Goal: Information Seeking & Learning: Learn about a topic

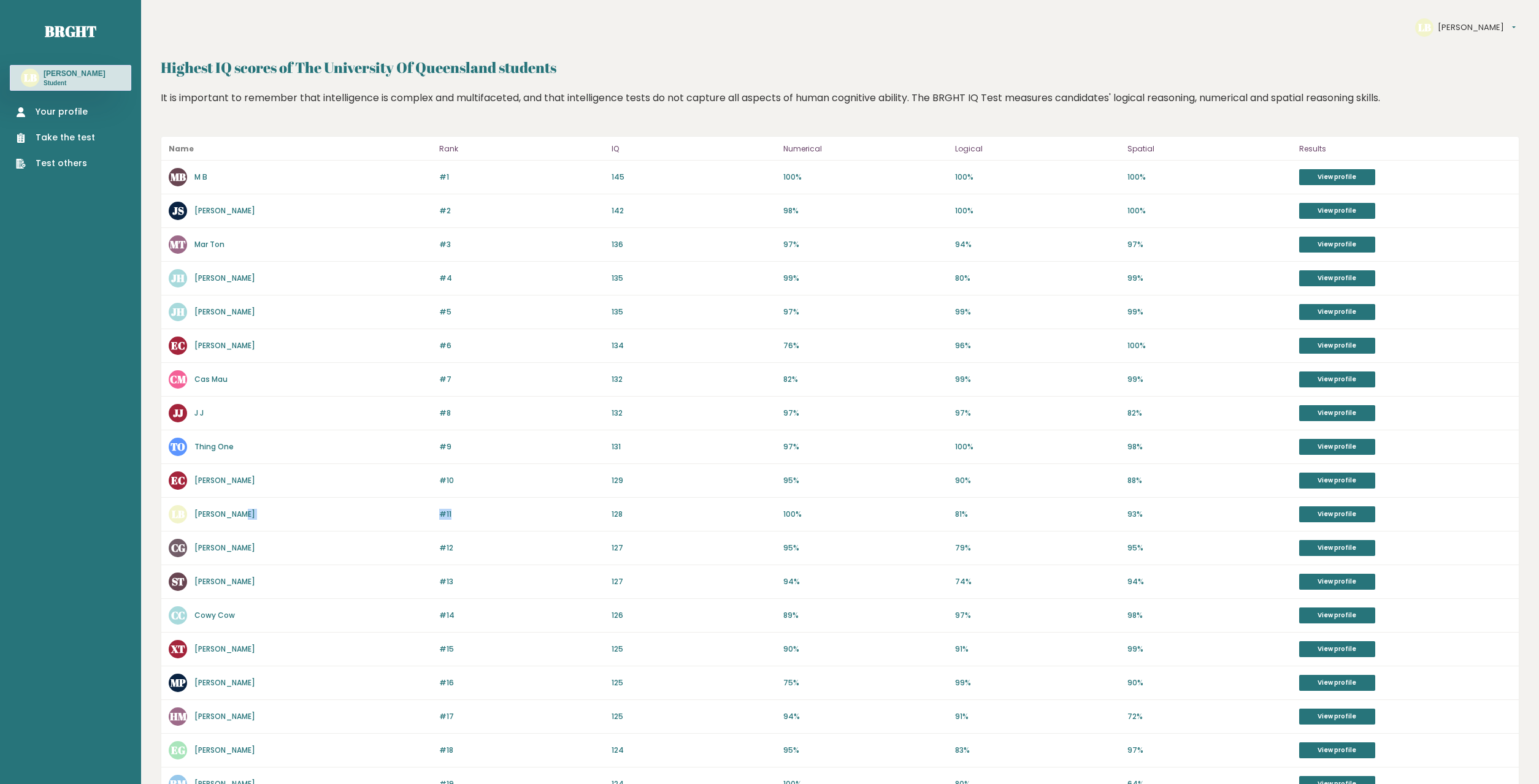
drag, startPoint x: 448, startPoint y: 515, endPoint x: 422, endPoint y: 523, distance: 27.2
click at [422, 523] on div "#11 LB Logan Booth 129 #11 128 100% 81% 93% View profile" at bounding box center [839, 514] width 1357 height 33
drag, startPoint x: 627, startPoint y: 516, endPoint x: 582, endPoint y: 528, distance: 46.6
click at [582, 528] on div "#11 LB Logan Booth 129 #11 128 100% 81% 93% View profile" at bounding box center [839, 514] width 1357 height 33
click at [619, 529] on div "#11 LB Logan Booth 129 #11 128 100% 81% 93% View profile" at bounding box center [839, 514] width 1357 height 33
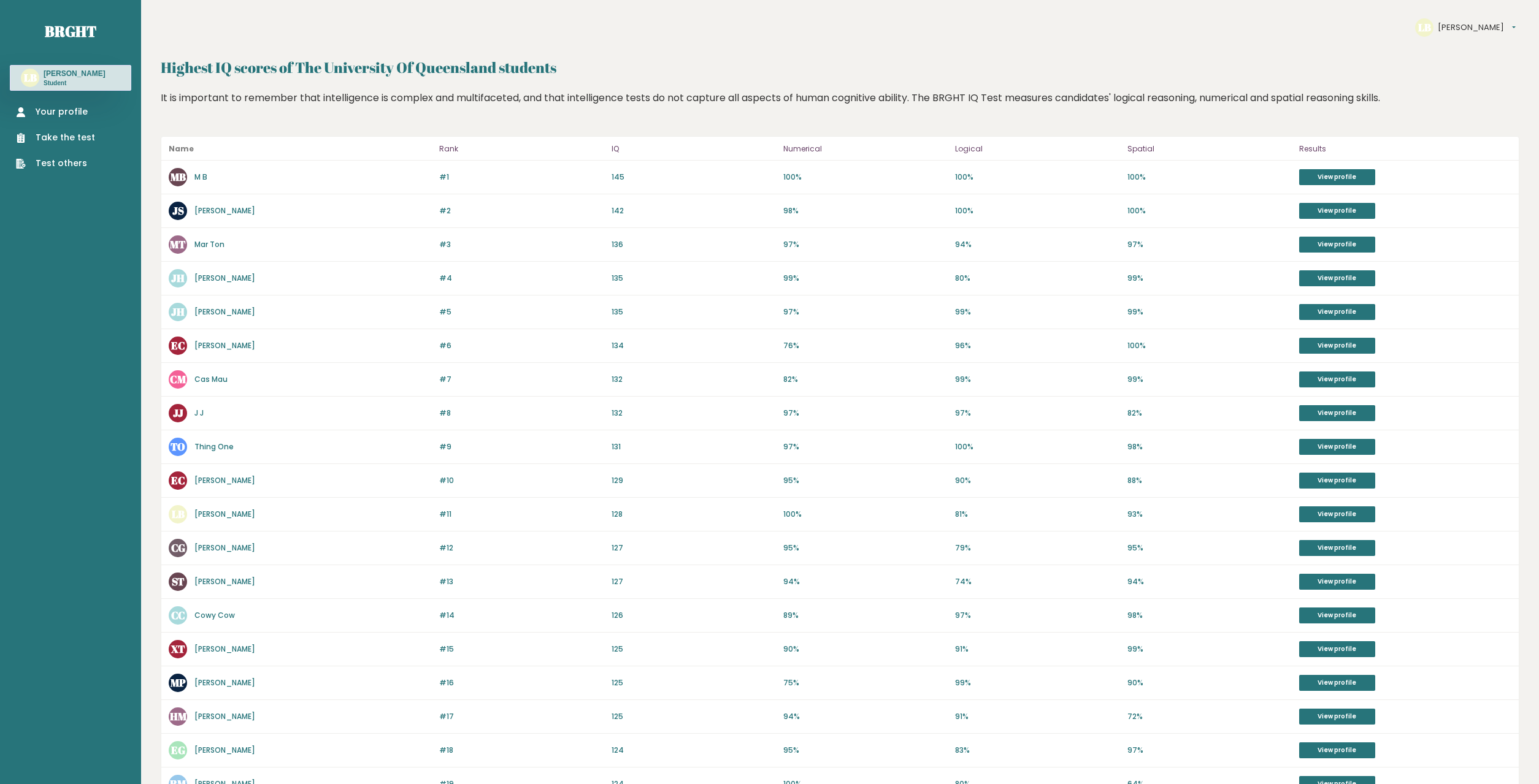
click at [60, 115] on link "Your profile" at bounding box center [56, 112] width 79 height 13
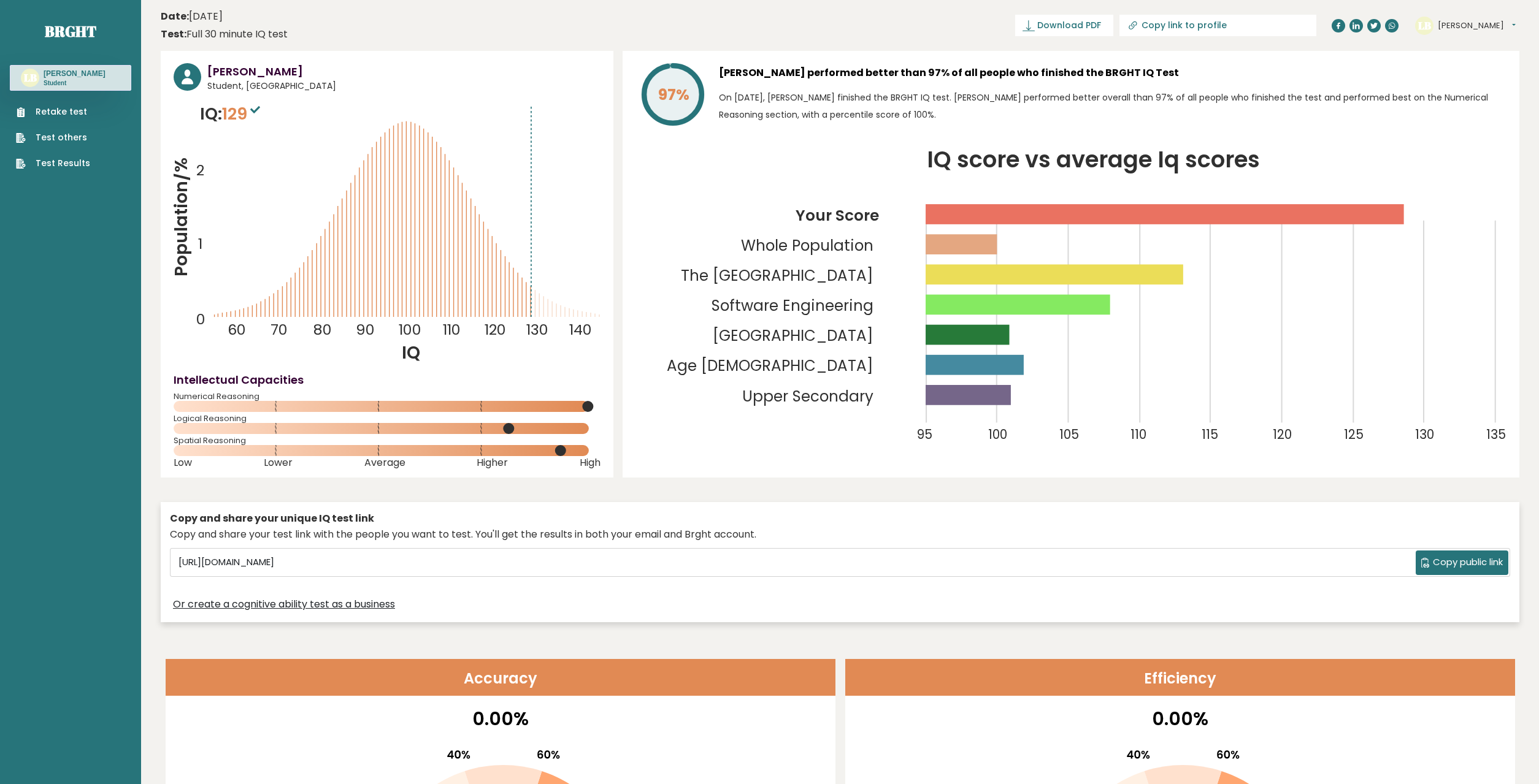
click at [1465, 29] on button "[PERSON_NAME]" at bounding box center [1476, 25] width 78 height 12
click at [1468, 54] on link "Profile" at bounding box center [1470, 61] width 63 height 17
click at [1440, 562] on span "Copy public link" at bounding box center [1468, 562] width 70 height 14
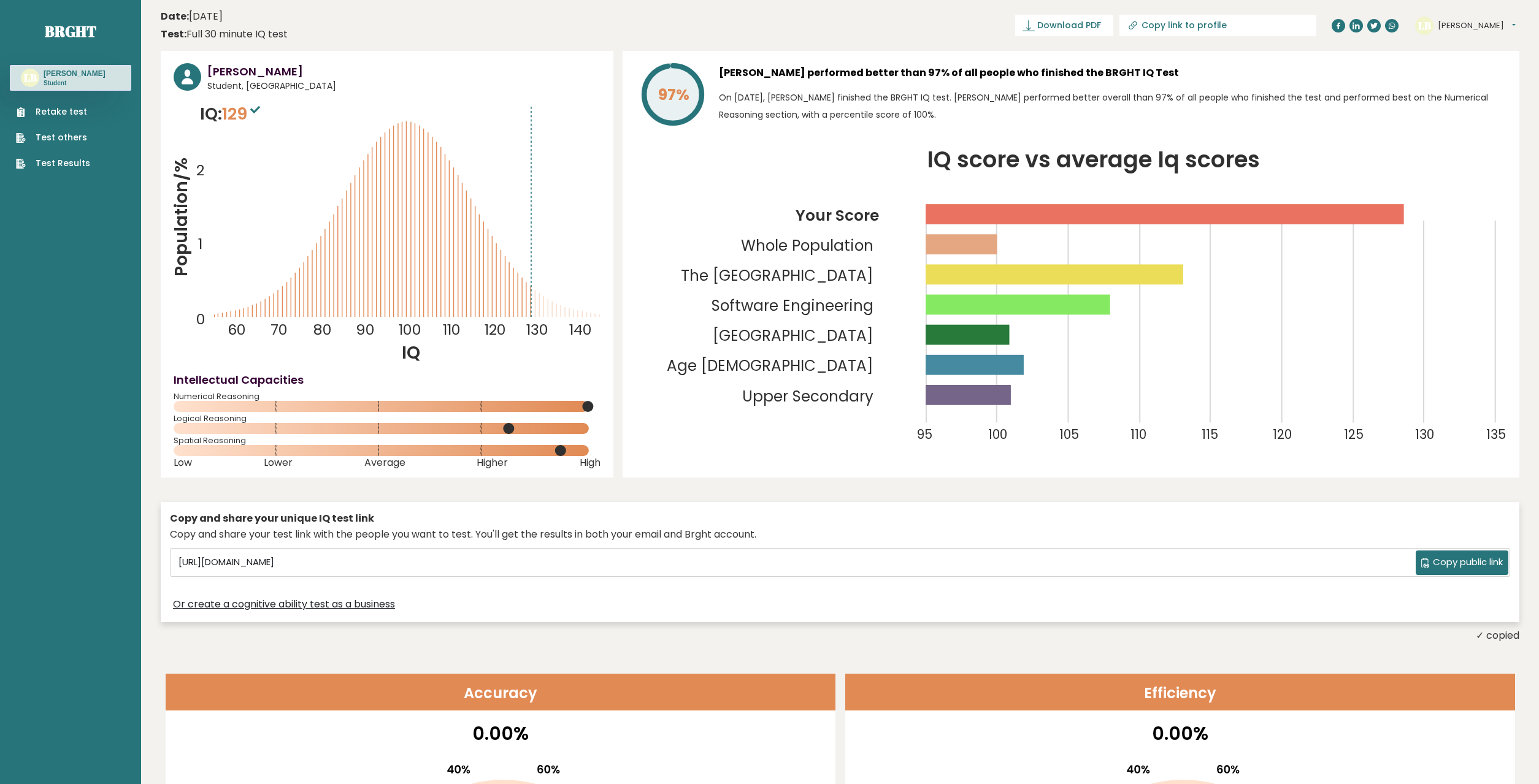
click at [574, 381] on h4 "Intellectual Capacities" at bounding box center [386, 380] width 427 height 16
click at [68, 163] on link "Test Results" at bounding box center [53, 163] width 74 height 13
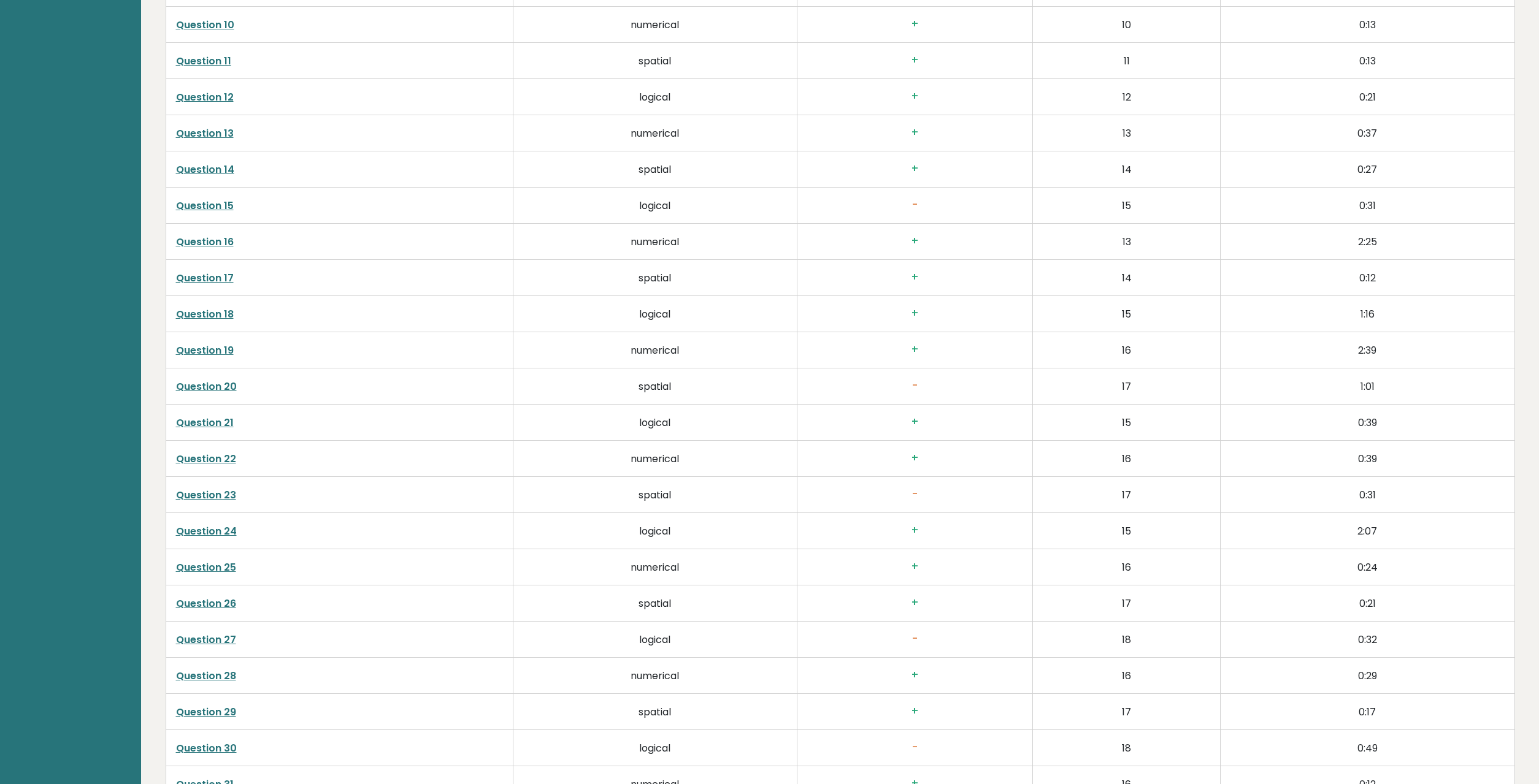
scroll to position [2629, 0]
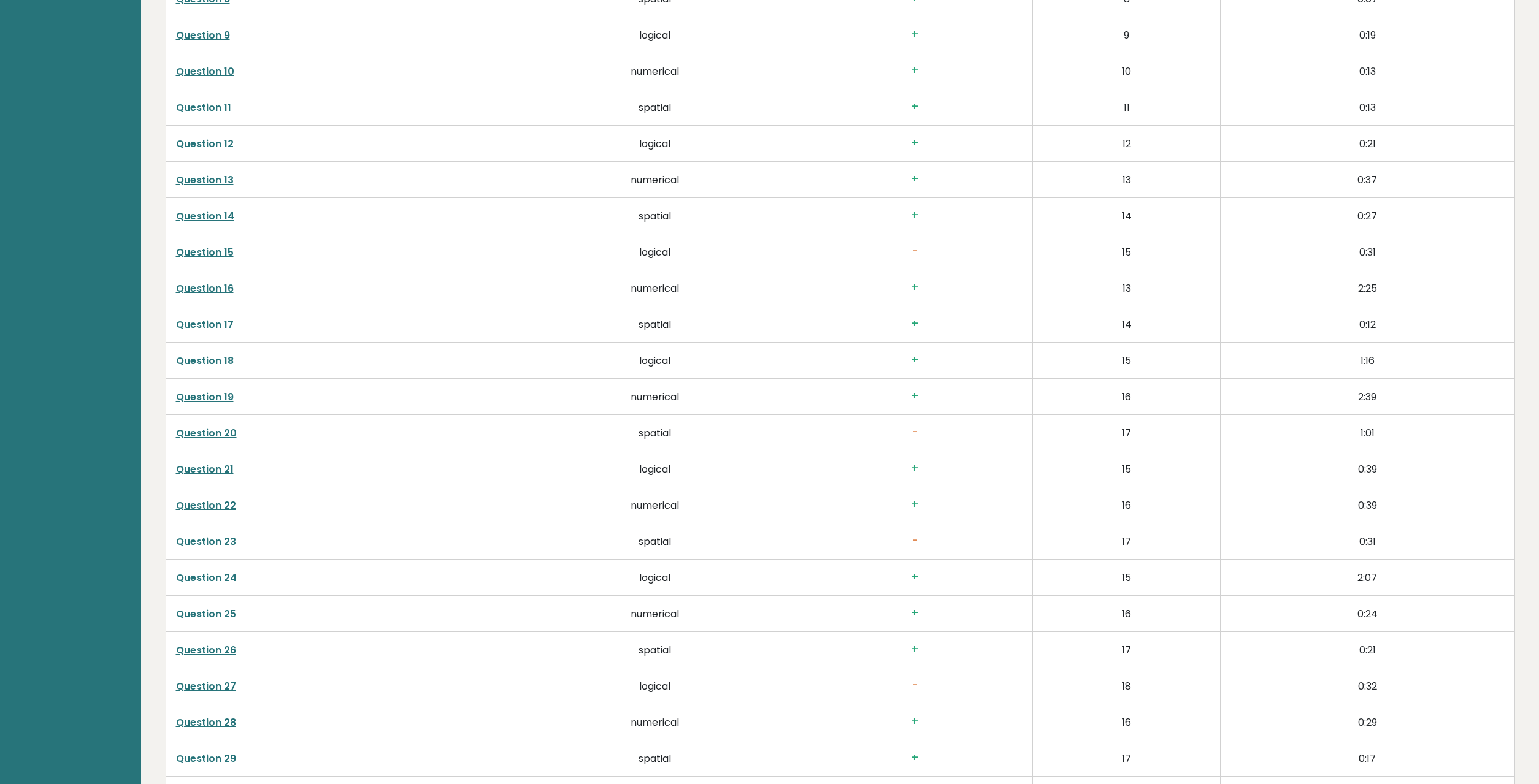
click at [209, 252] on link "Question 15" at bounding box center [204, 252] width 58 height 14
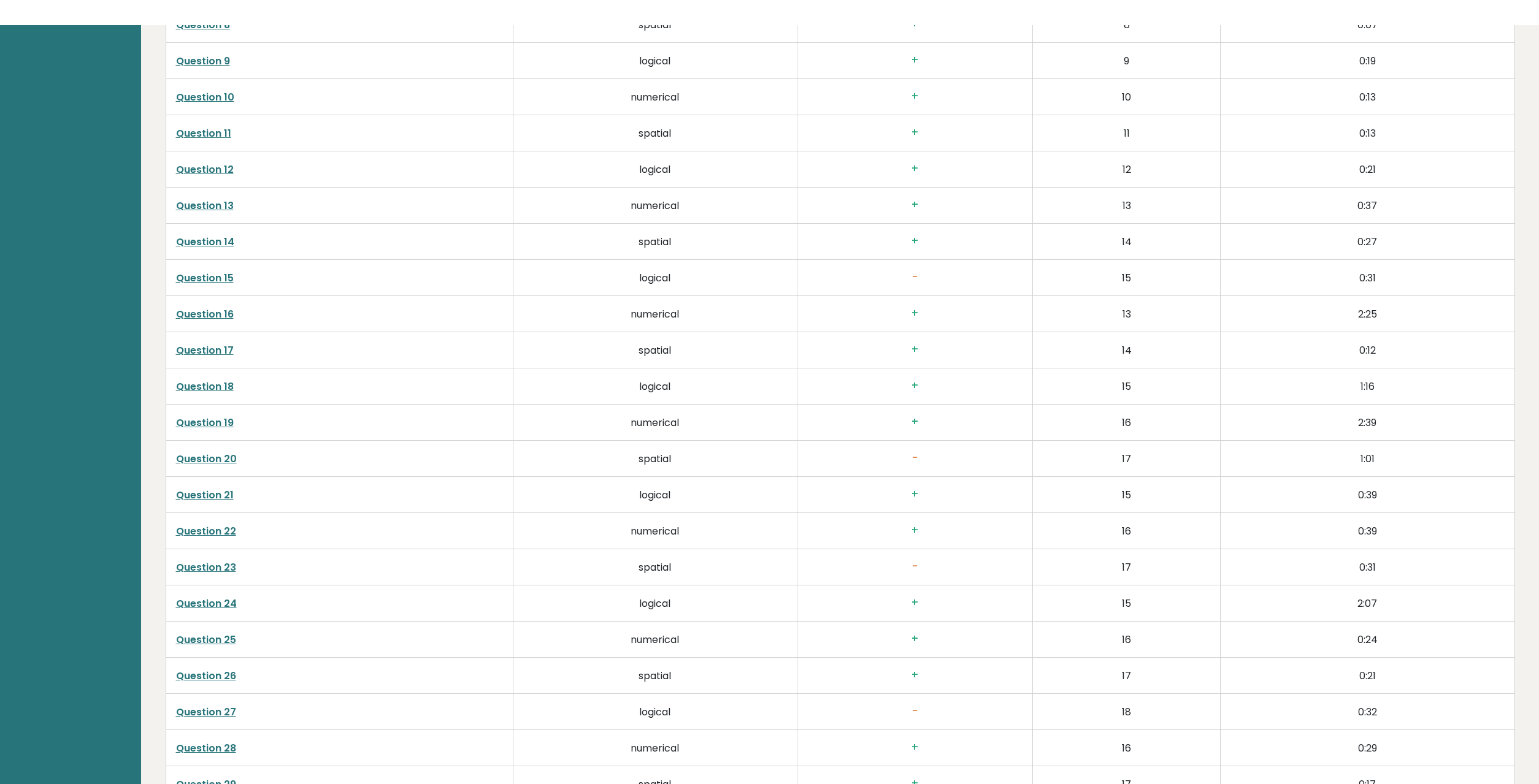
scroll to position [2604, 0]
click at [222, 461] on link "Question 20" at bounding box center [206, 458] width 60 height 14
